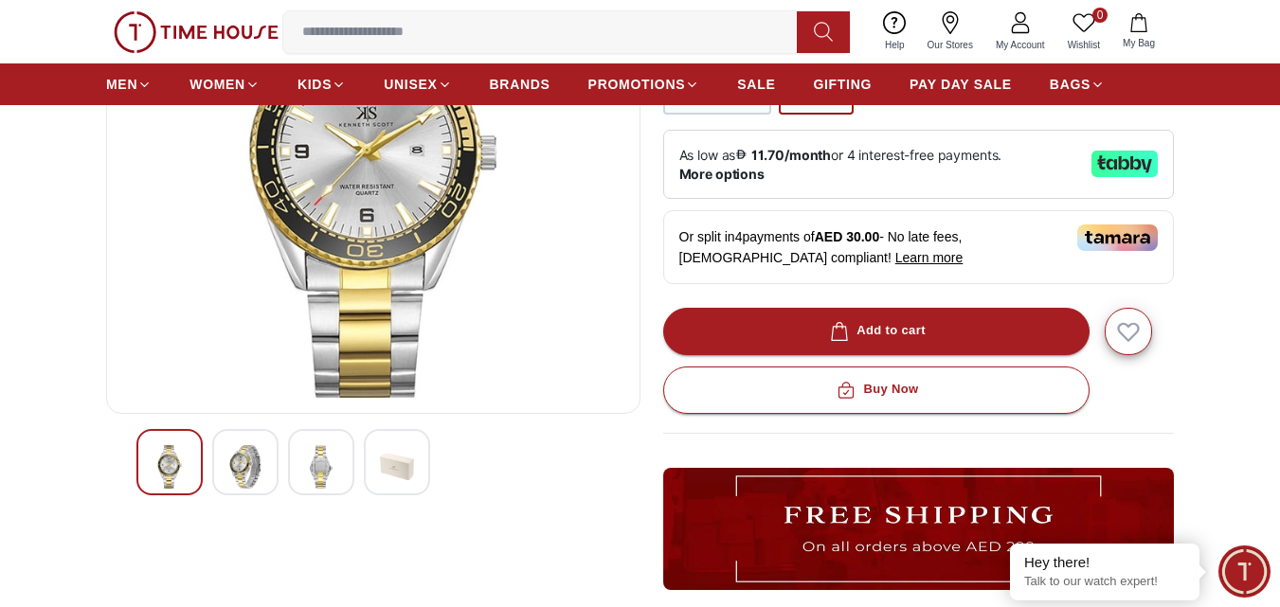
scroll to position [284, 0]
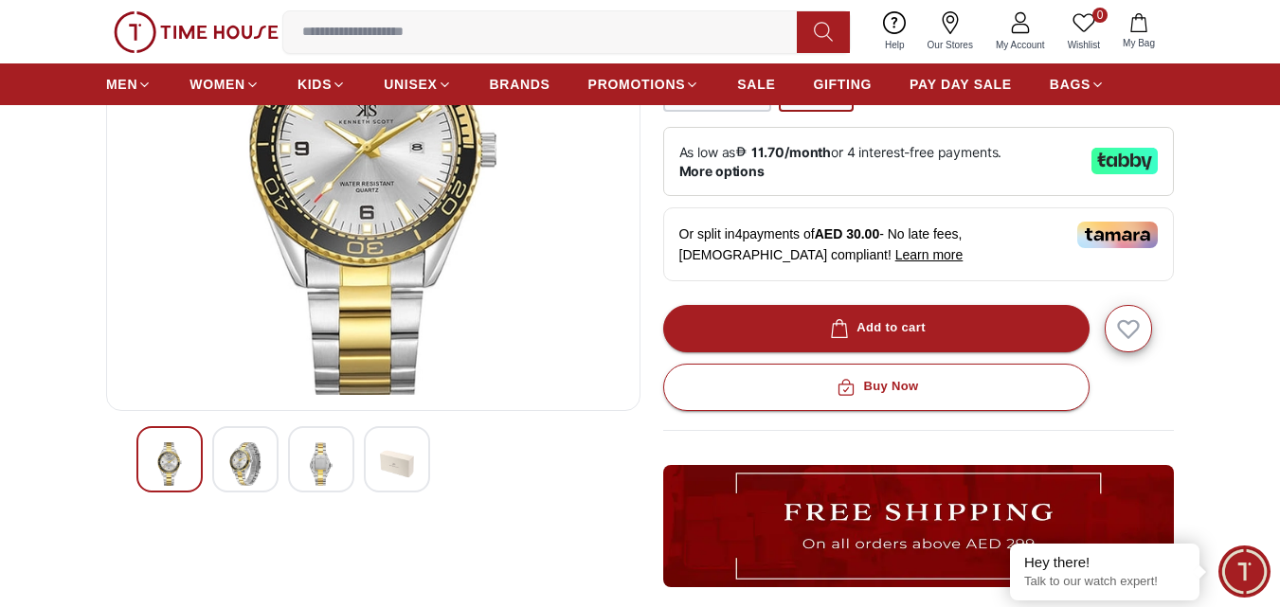
click at [259, 460] on img at bounding box center [245, 465] width 34 height 44
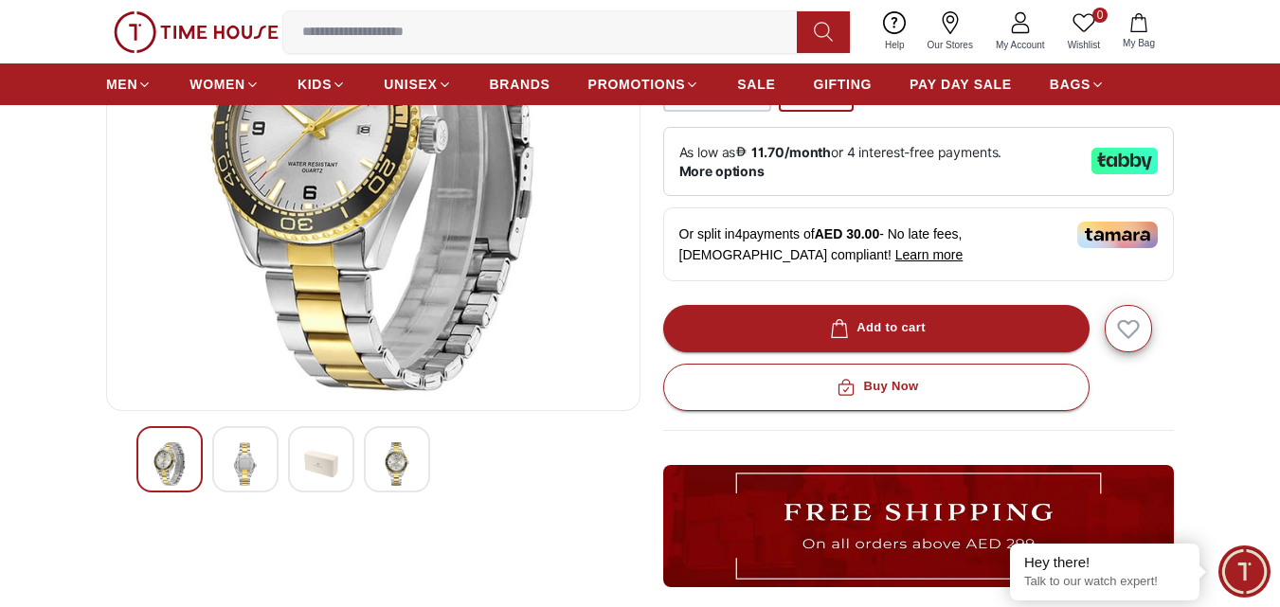
click at [341, 467] on div at bounding box center [321, 459] width 66 height 66
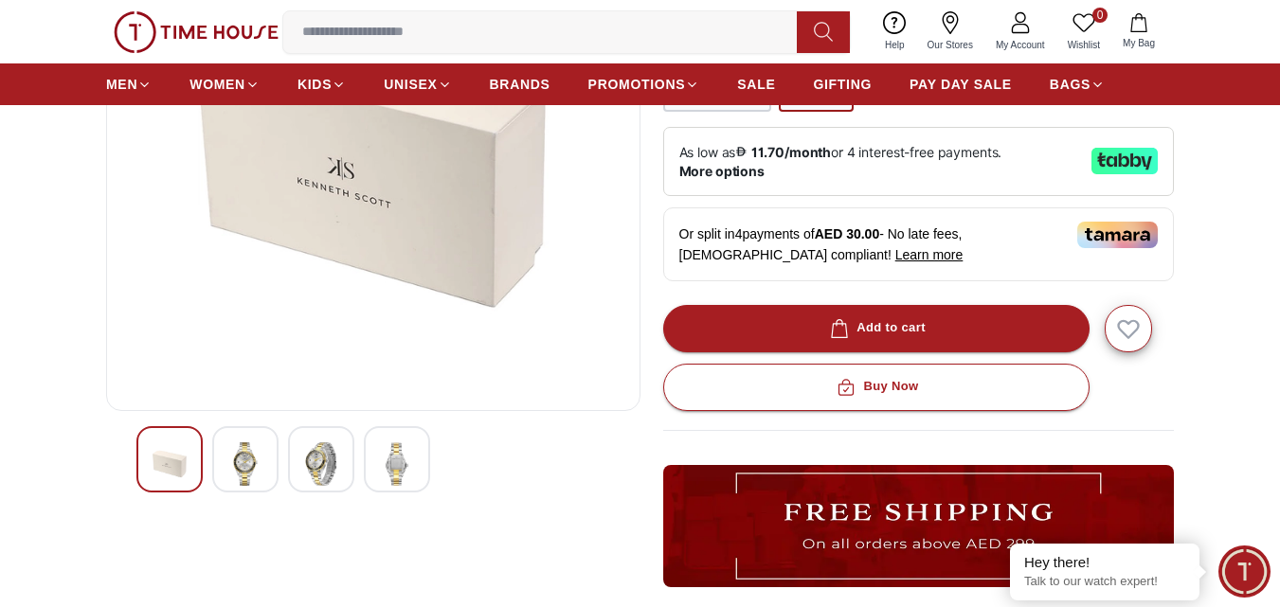
click at [386, 453] on img at bounding box center [397, 465] width 34 height 44
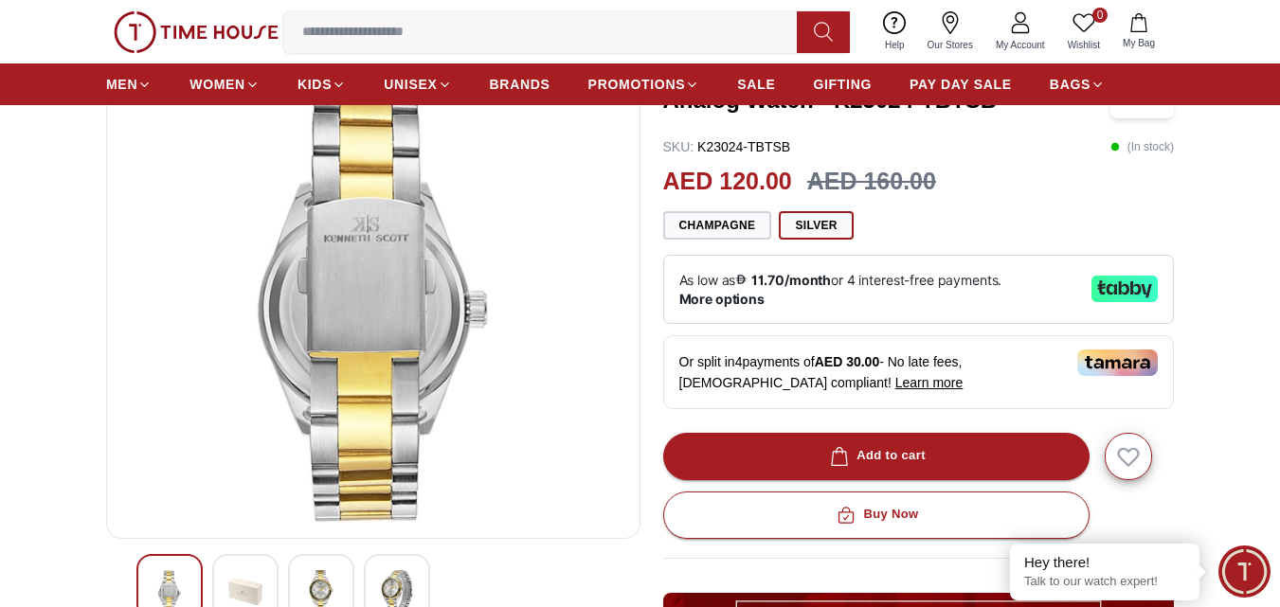
scroll to position [0, 0]
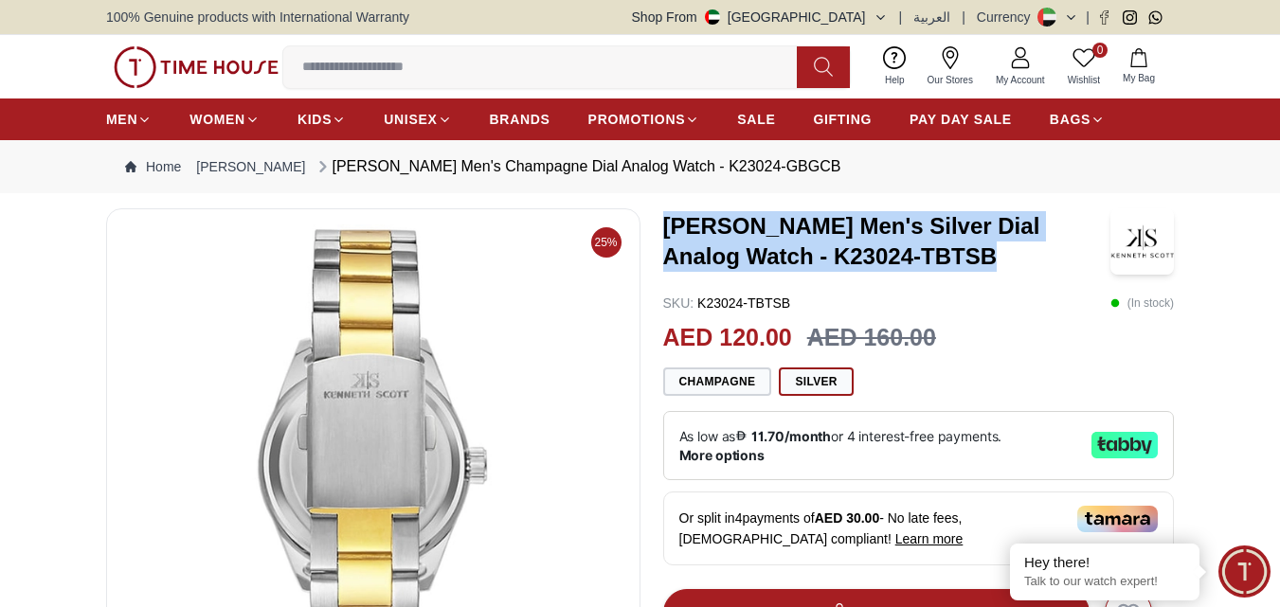
drag, startPoint x: 665, startPoint y: 222, endPoint x: 917, endPoint y: 260, distance: 254.9
click at [917, 260] on h3 "[PERSON_NAME] Men's Silver Dial Analog Watch - K23024-TBTSB" at bounding box center [887, 241] width 448 height 61
copy h3 "[PERSON_NAME] Men's Silver Dial Analog Watch - K23024-TBTSB"
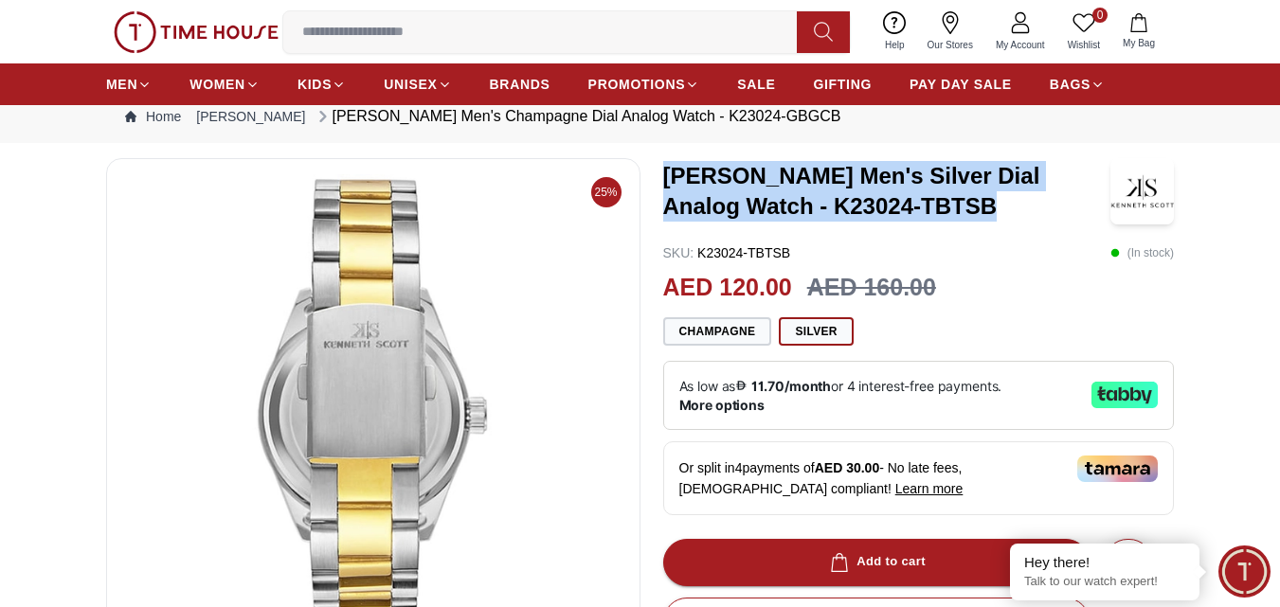
scroll to position [190, 0]
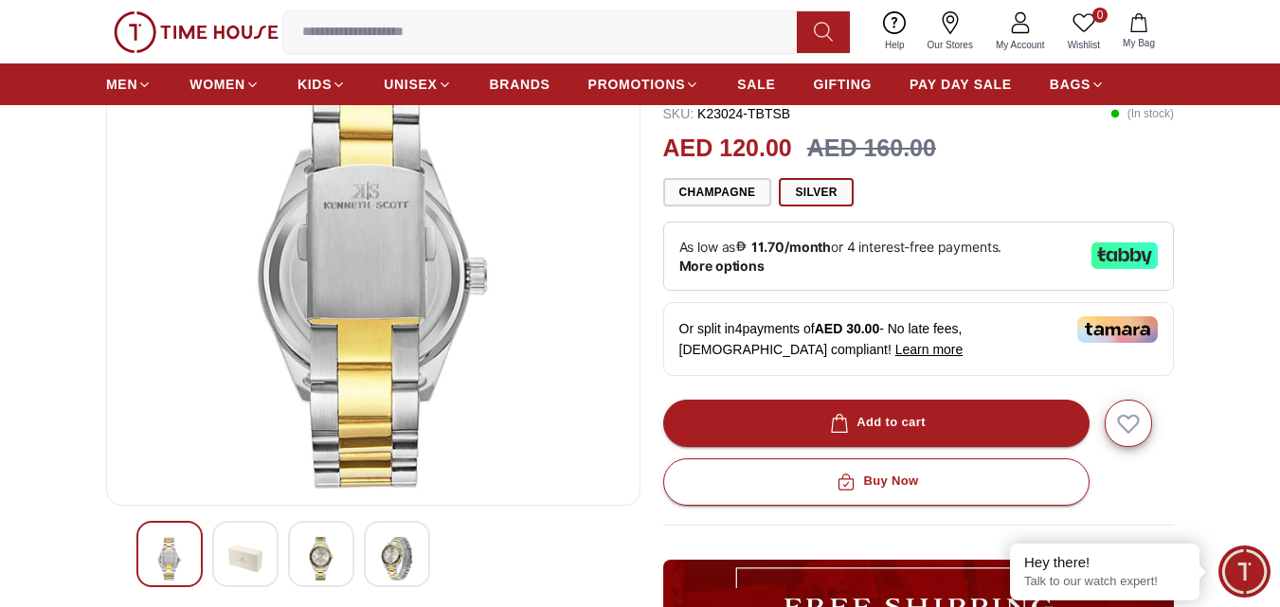
click at [344, 546] on div at bounding box center [321, 554] width 66 height 66
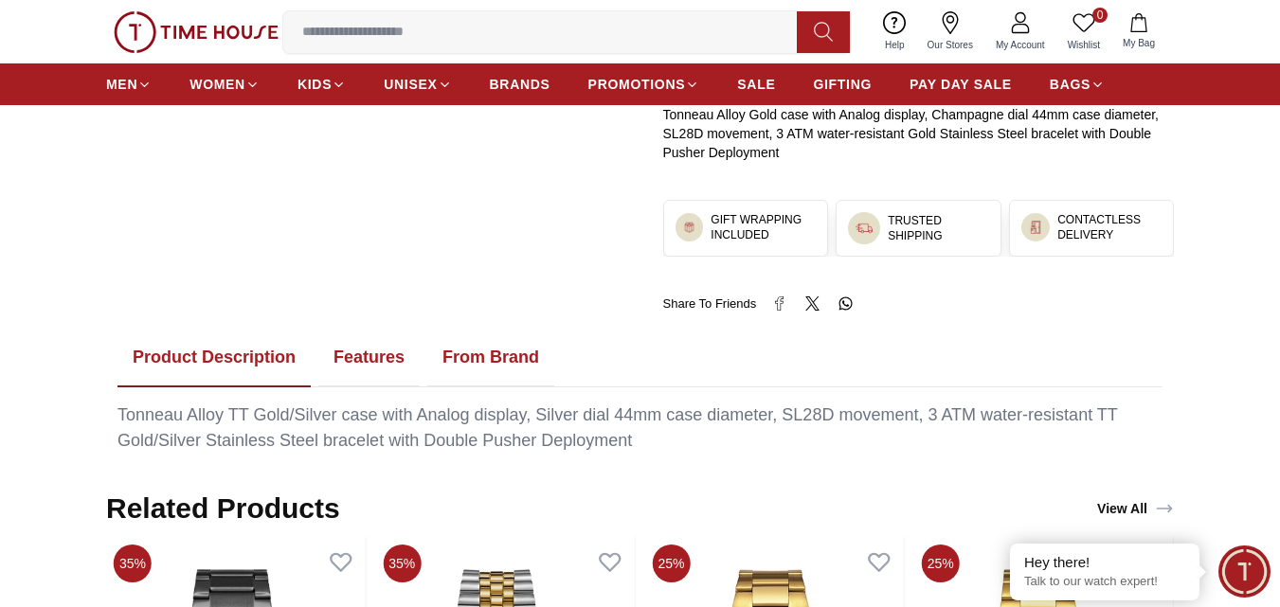
scroll to position [853, 0]
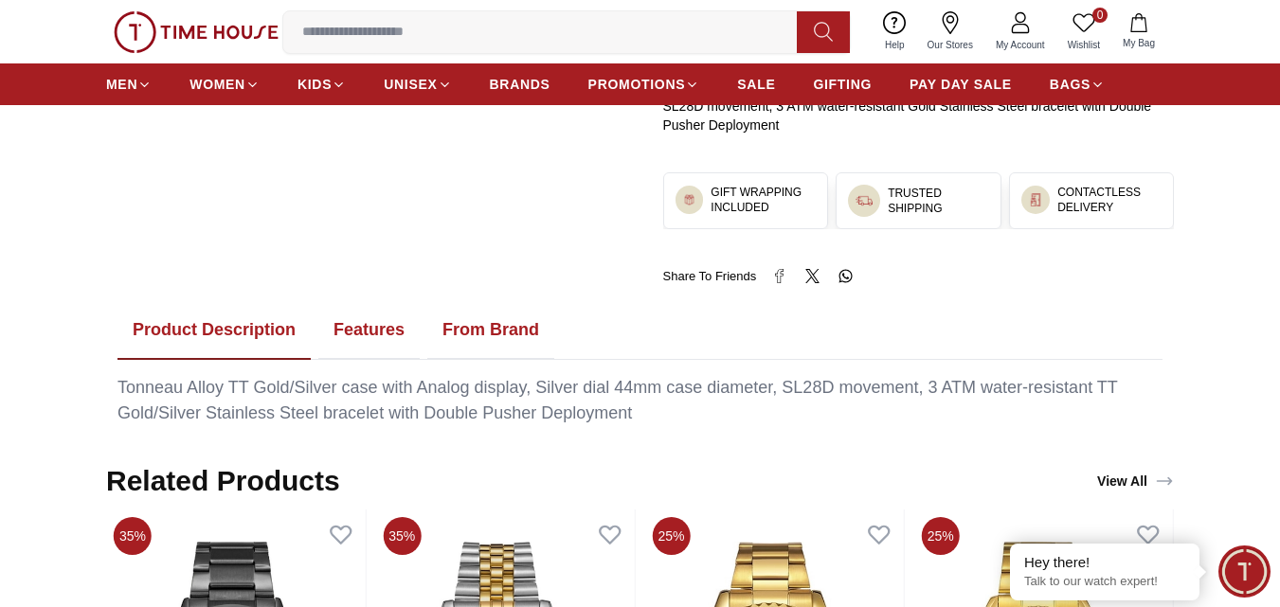
drag, startPoint x: 346, startPoint y: 340, endPoint x: 427, endPoint y: 329, distance: 82.3
click at [348, 340] on button "Features" at bounding box center [368, 330] width 101 height 59
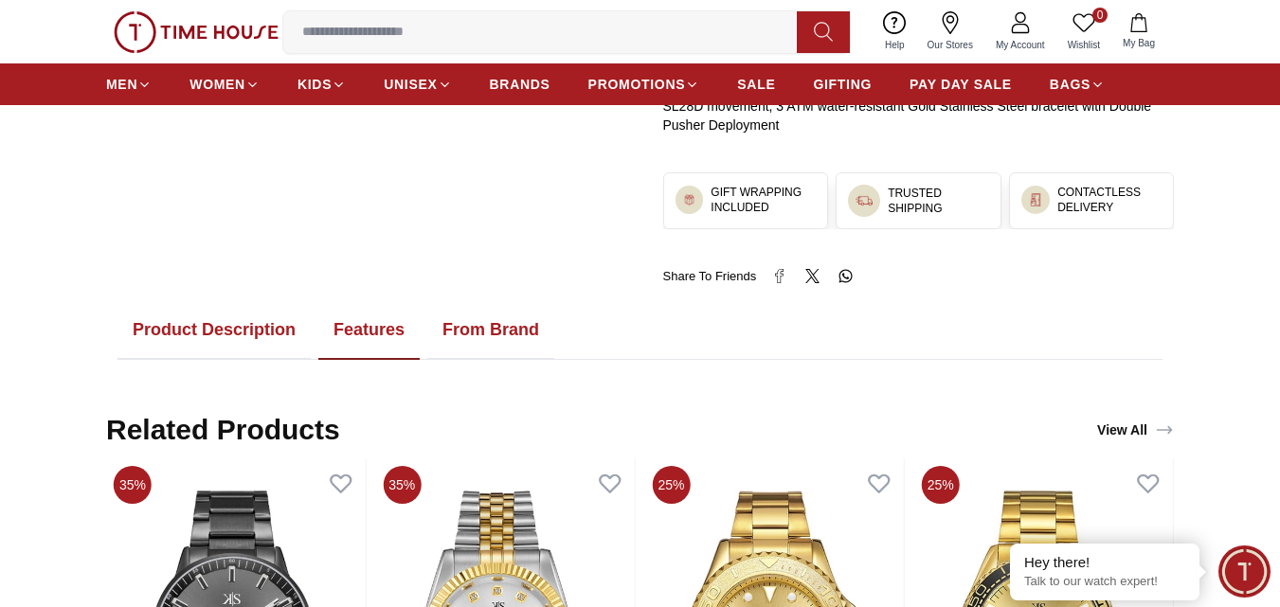
click at [498, 329] on button "From Brand" at bounding box center [490, 330] width 127 height 59
